Goal: Find specific page/section: Locate a particular part of the current website

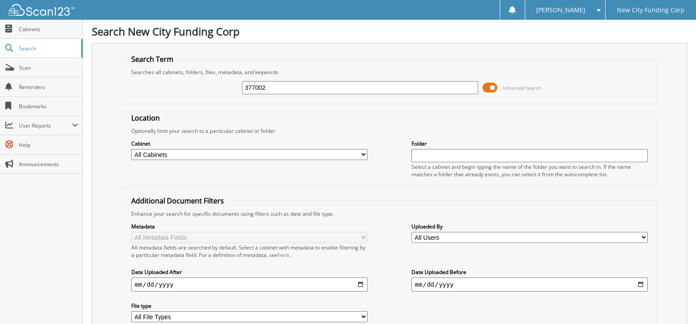
type input "377002"
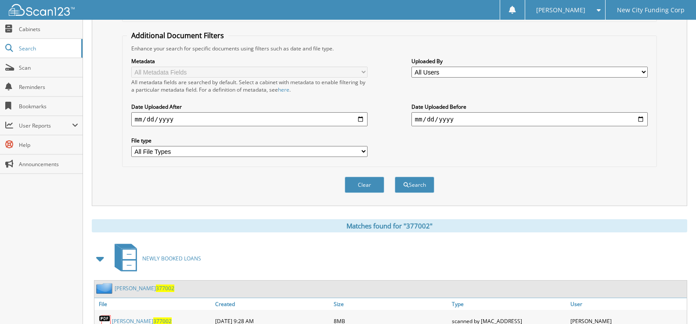
scroll to position [201, 0]
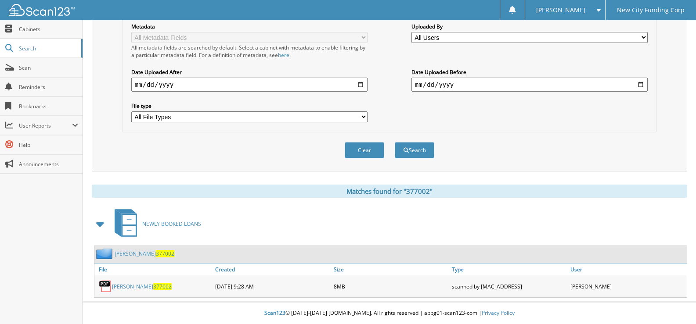
click at [134, 288] on link "javoni smith 377002" at bounding box center [142, 286] width 60 height 7
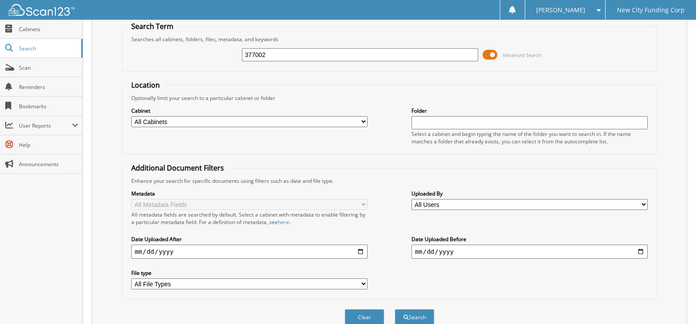
scroll to position [0, 0]
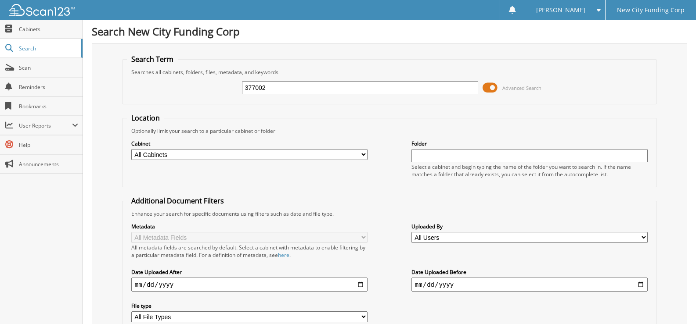
drag, startPoint x: 283, startPoint y: 89, endPoint x: 174, endPoint y: 79, distance: 109.2
click at [174, 79] on div "377002 Advanced Search" at bounding box center [389, 88] width 525 height 24
type input "378320"
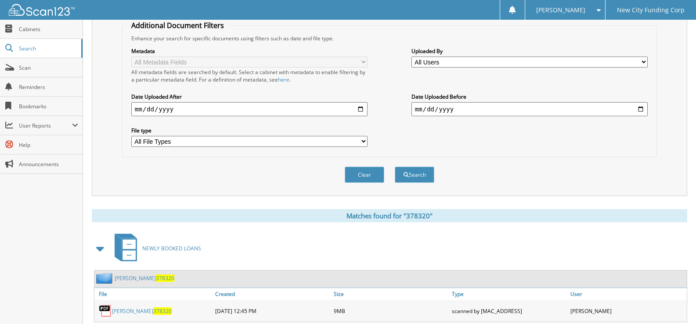
scroll to position [201, 0]
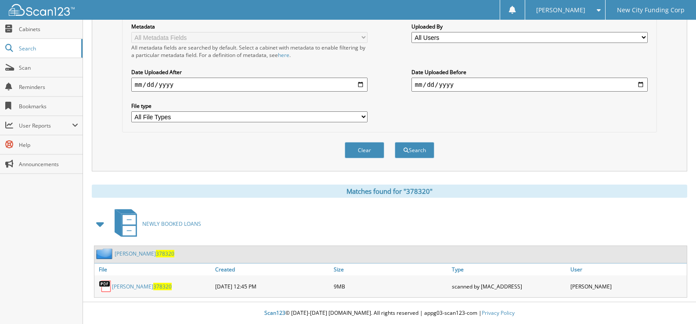
click at [135, 288] on link "danelle wolfe 378320" at bounding box center [142, 286] width 60 height 7
